Goal: Information Seeking & Learning: Learn about a topic

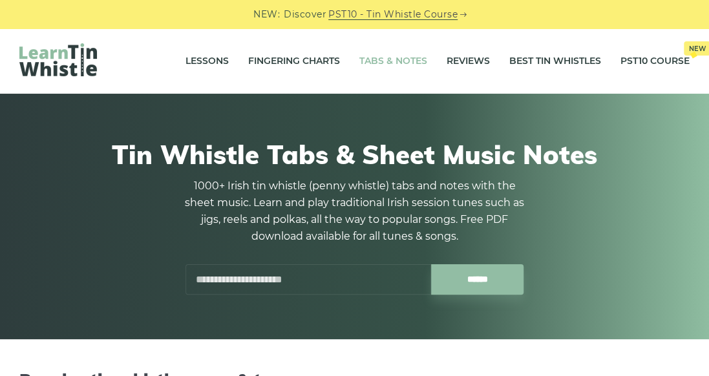
click at [459, 237] on div "Tin Whistle Tabs & Sheet Music Notes 1000+ Irish tin whistle (penny whistle) ta…" at bounding box center [354, 217] width 657 height 218
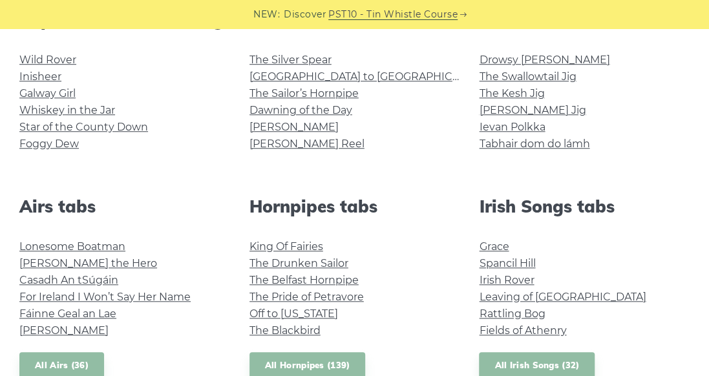
scroll to position [362, 0]
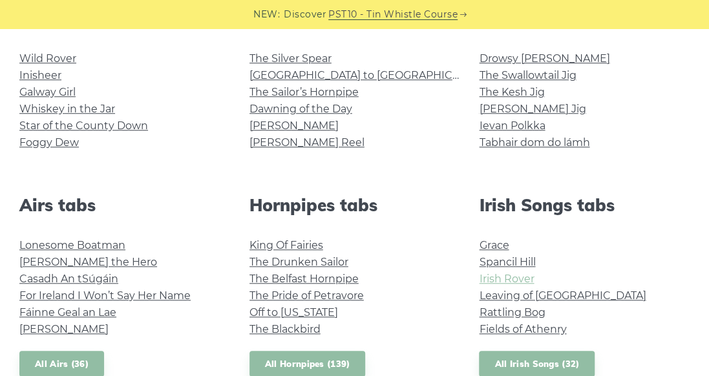
click at [459, 278] on link "Irish Rover" at bounding box center [506, 279] width 55 height 12
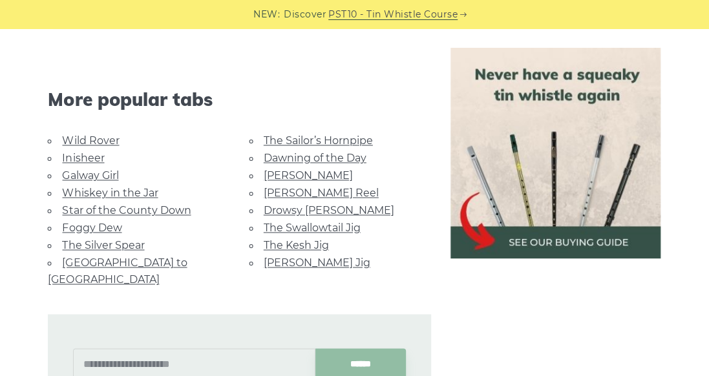
scroll to position [776, 0]
